Goal: Task Accomplishment & Management: Complete application form

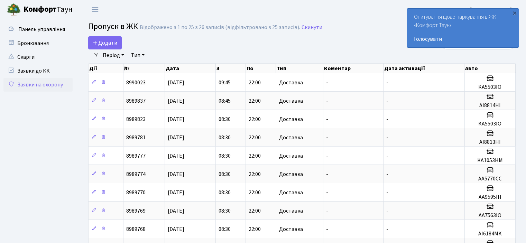
select select "25"
click at [107, 40] on span "Додати" at bounding box center [105, 43] width 25 height 8
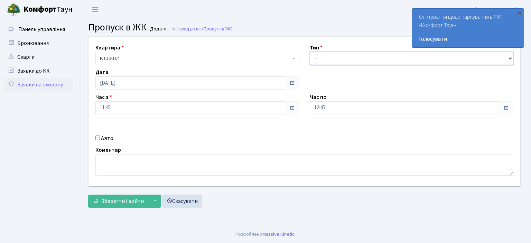
click at [508, 57] on select "- Доставка Таксі Гості Сервіс" at bounding box center [412, 58] width 204 height 13
select select "1"
click at [310, 52] on select "- Доставка Таксі Гості Сервіс" at bounding box center [412, 58] width 204 height 13
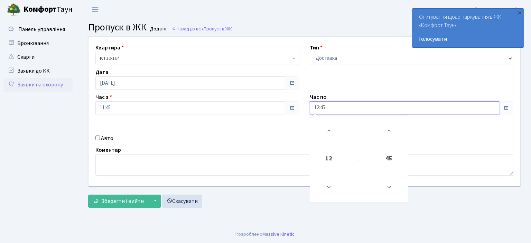
drag, startPoint x: 331, startPoint y: 106, endPoint x: 285, endPoint y: 106, distance: 46.4
click at [285, 106] on div "Квартира <b>КТ</b>&nbsp;&nbsp;&nbsp;&nbsp;10-164 КТ 10-164 Тип - Доставка Таксі…" at bounding box center [304, 111] width 442 height 149
type input "22:00"
click at [97, 138] on input "Авто" at bounding box center [97, 138] width 4 height 4
checkbox input "true"
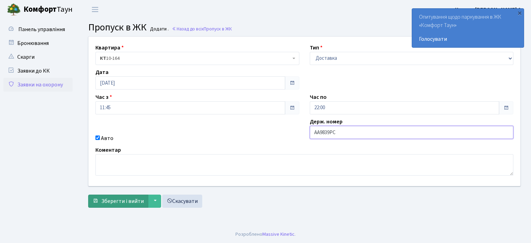
type input "AA9839PC"
click at [138, 202] on span "Зберегти і вийти" at bounding box center [122, 202] width 43 height 8
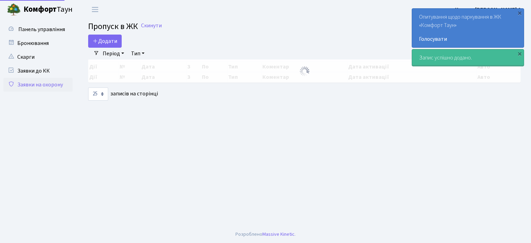
select select "25"
